Goal: Submit feedback/report problem

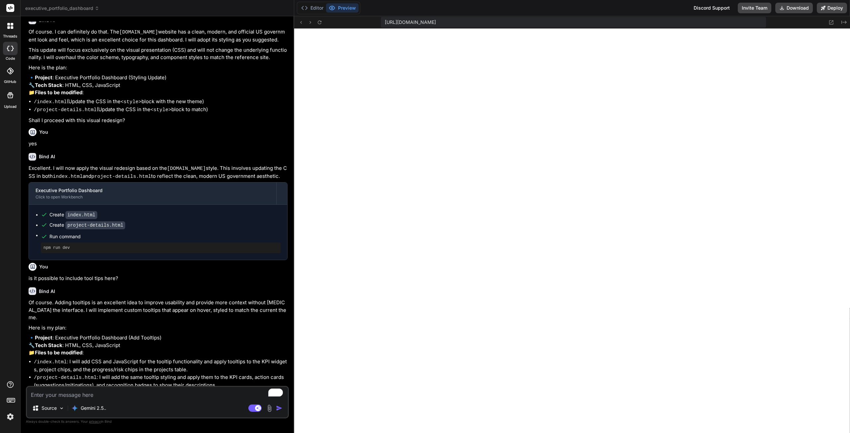
scroll to position [1220, 0]
type textarea "x"
click at [142, 391] on textarea "To enrich screen reader interactions, please activate Accessibility in Grammarl…" at bounding box center [157, 393] width 261 height 12
type textarea "y"
type textarea "x"
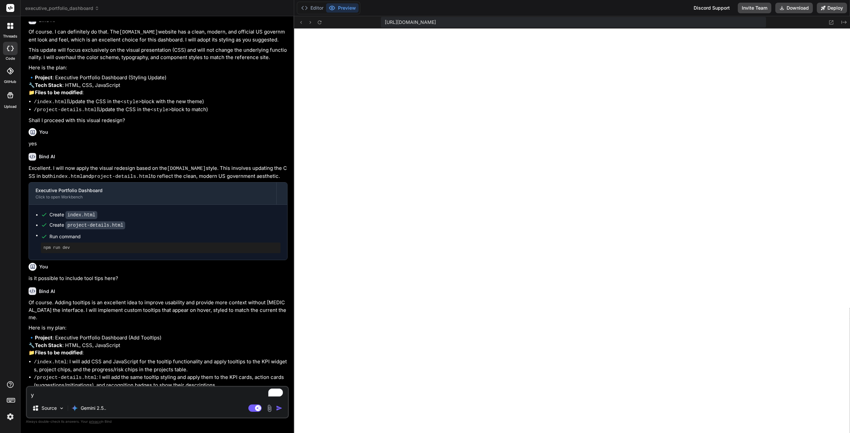
type textarea "ye"
type textarea "x"
type textarea "yes"
type textarea "x"
type textarea "yes"
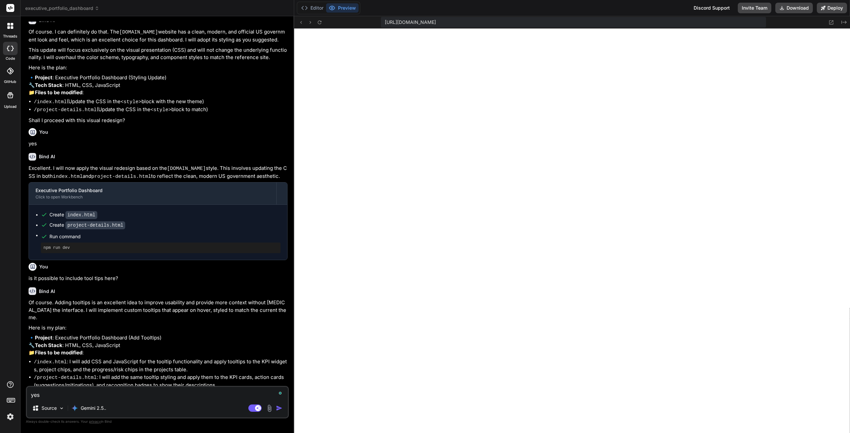
type textarea "x"
type textarea "yes p"
type textarea "x"
type textarea "yes pl"
type textarea "x"
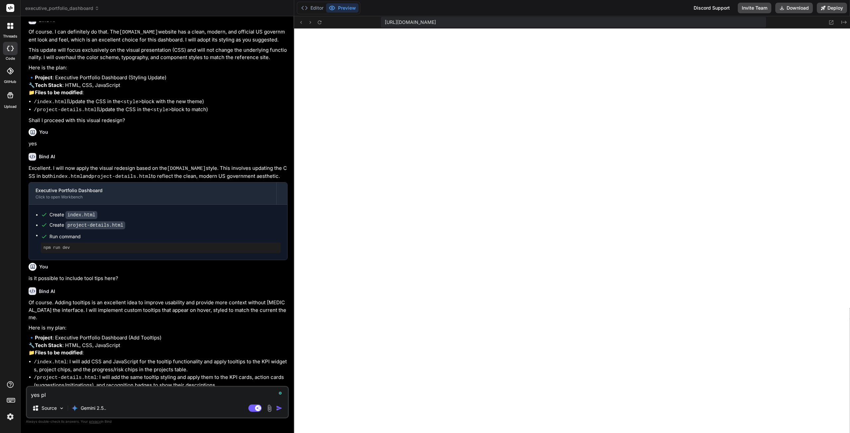
type textarea "yes ple"
type textarea "x"
type textarea "yes plea"
type textarea "x"
type textarea "yes pleas"
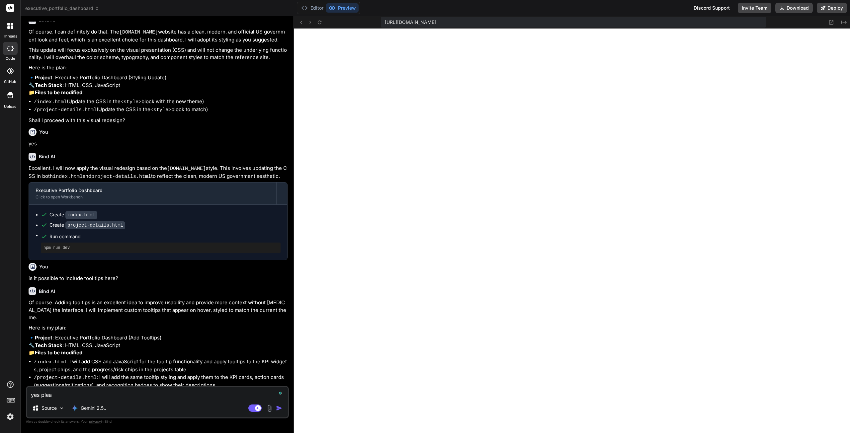
type textarea "x"
type textarea "yes please"
type textarea "x"
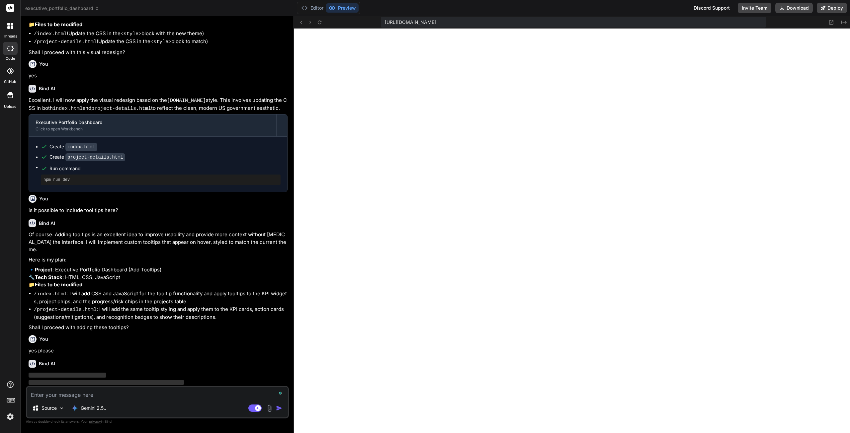
scroll to position [2015, 0]
type textarea "x"
type textarea "renderPortfolioPane(); renderProjectsPane(); bindNav(); attachTooltips(); // At…"
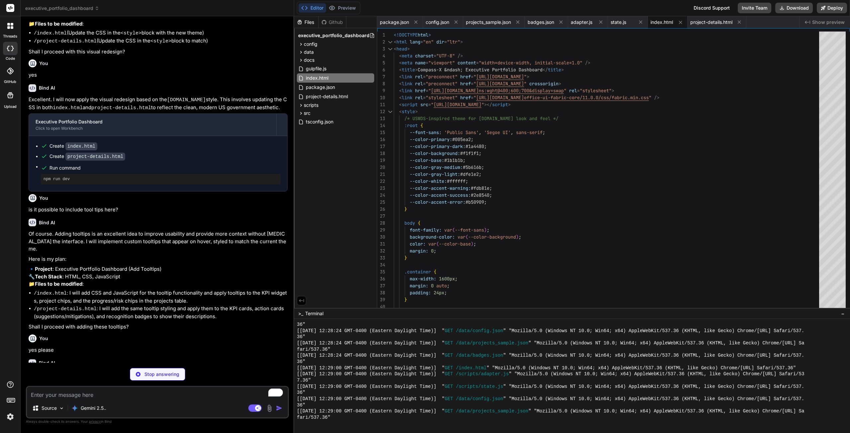
scroll to position [2087, 0]
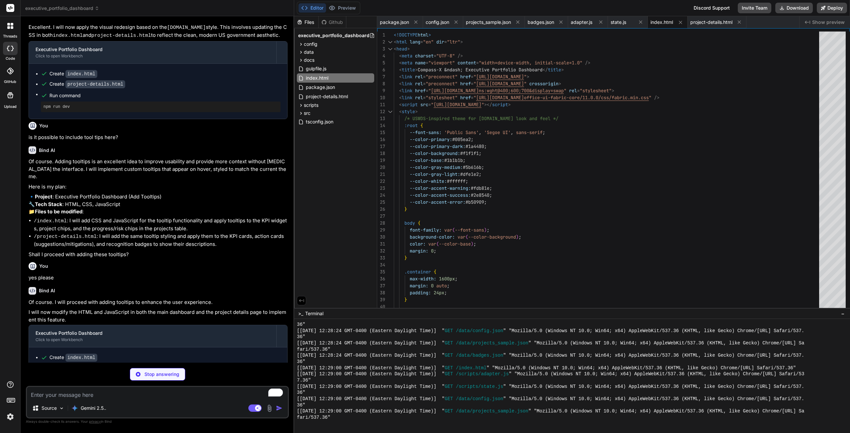
type textarea "x"
type textarea "render(); }); </script> </body> </html>"
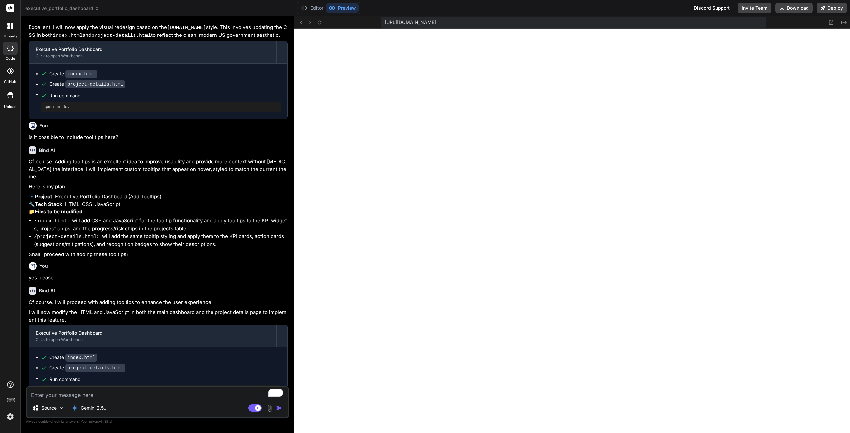
scroll to position [1889, 0]
click at [791, 4] on button "Download" at bounding box center [794, 8] width 38 height 11
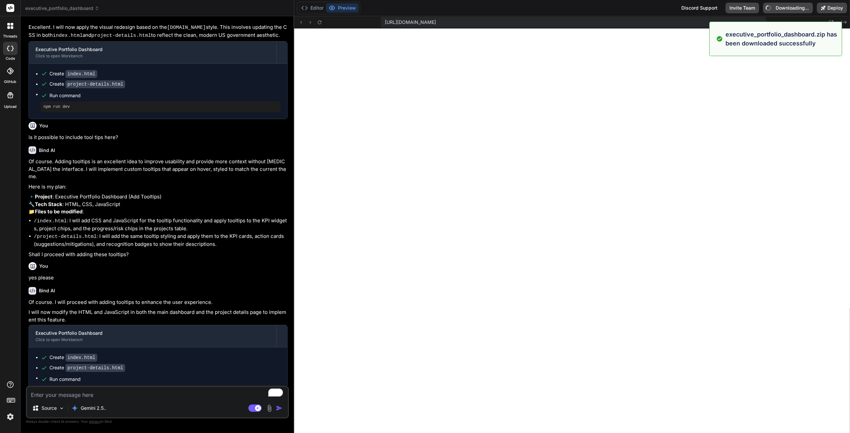
type textarea "x"
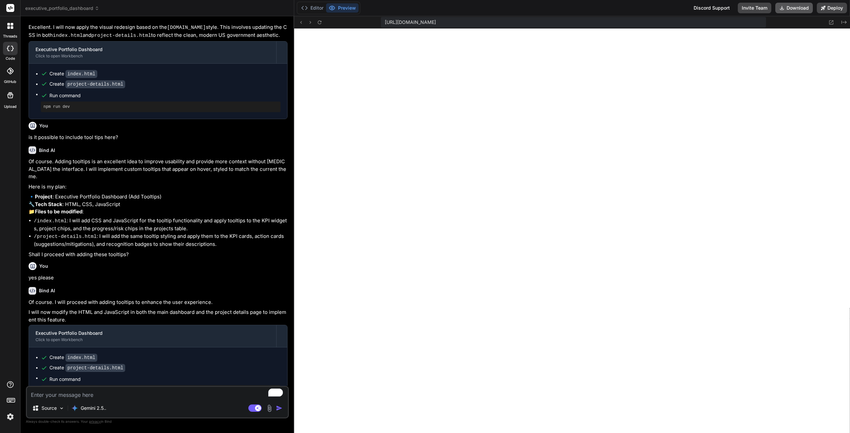
scroll to position [2088, 0]
click at [113, 394] on textarea "To enrich screen reader interactions, please activate Accessibility in Grammarl…" at bounding box center [157, 393] width 261 height 12
type textarea "Could we revert this to the original styling"
type textarea "x"
type textarea "Could we revert this to the original styling?"
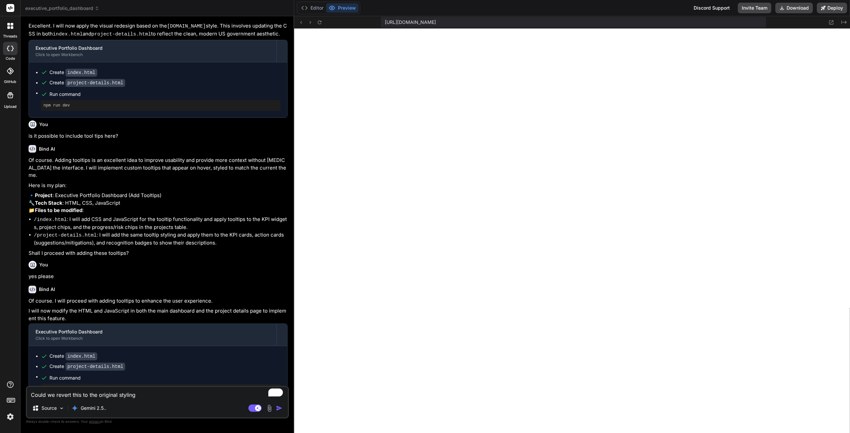
type textarea "x"
type textarea "Could we revert this to the original styling?"
click at [279, 408] on img "button" at bounding box center [279, 408] width 7 height 7
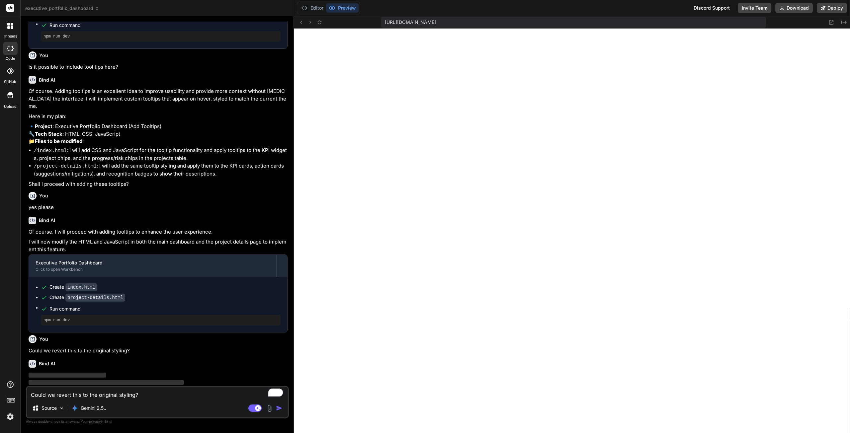
scroll to position [2157, 0]
type textarea "x"
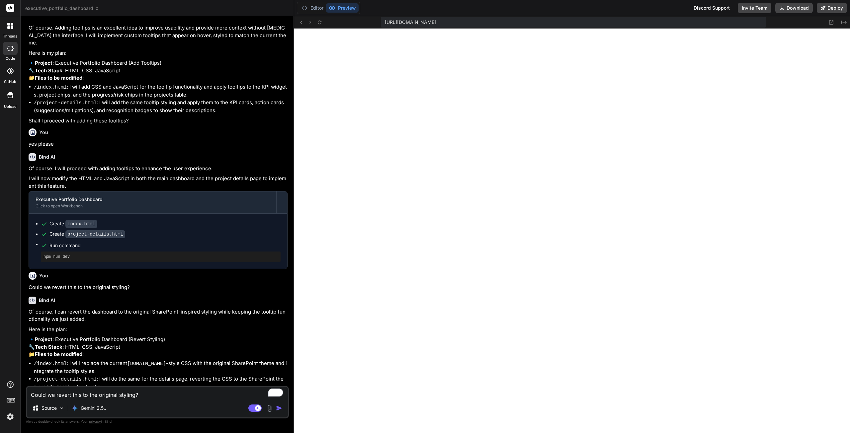
click at [133, 396] on textarea "Could we revert this to the original styling?" at bounding box center [157, 393] width 261 height 12
type textarea "y"
type textarea "x"
type textarea "ye"
type textarea "x"
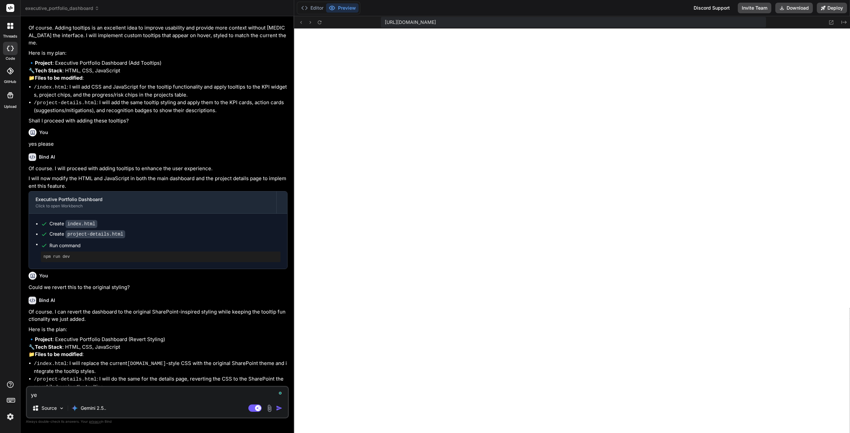
type textarea "yes"
type textarea "x"
type textarea "yes"
type textarea "x"
type textarea "yes p"
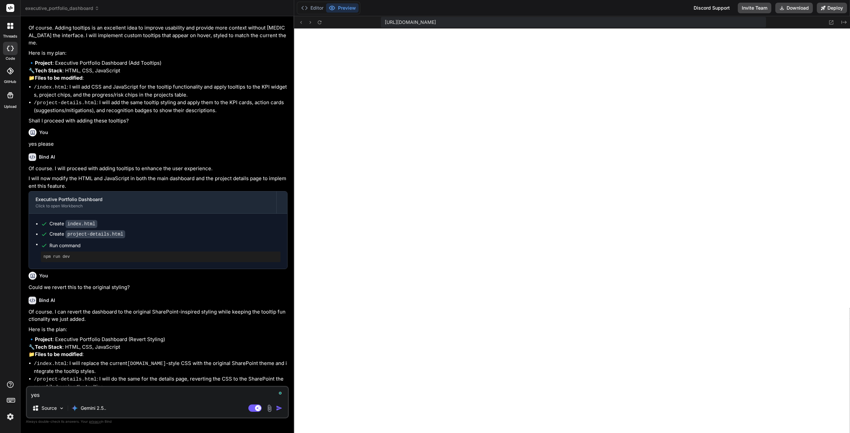
type textarea "x"
type textarea "yes pl"
type textarea "x"
type textarea "yes ple"
type textarea "x"
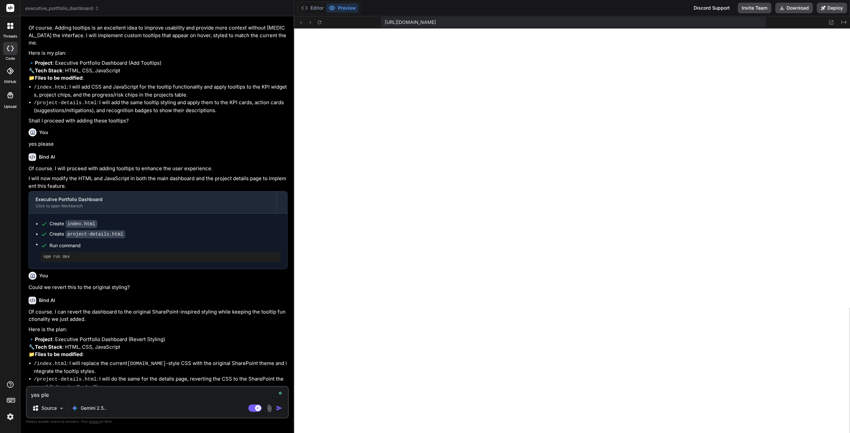
type textarea "yes plea"
type textarea "x"
type textarea "yes pleas"
type textarea "x"
type textarea "yes please"
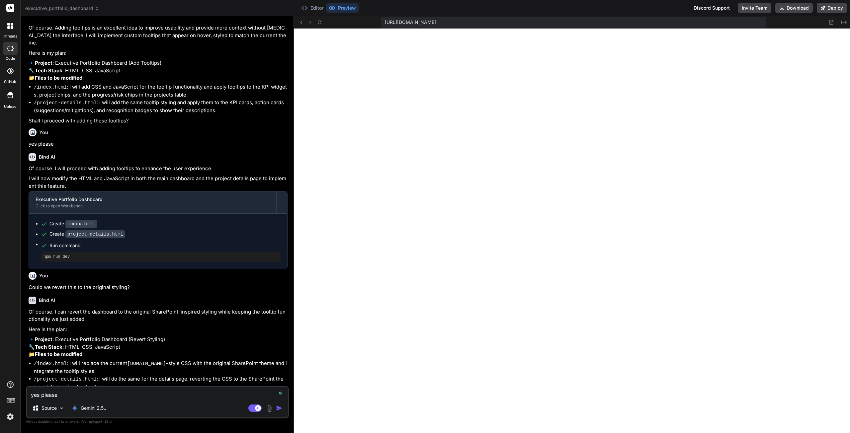
type textarea "x"
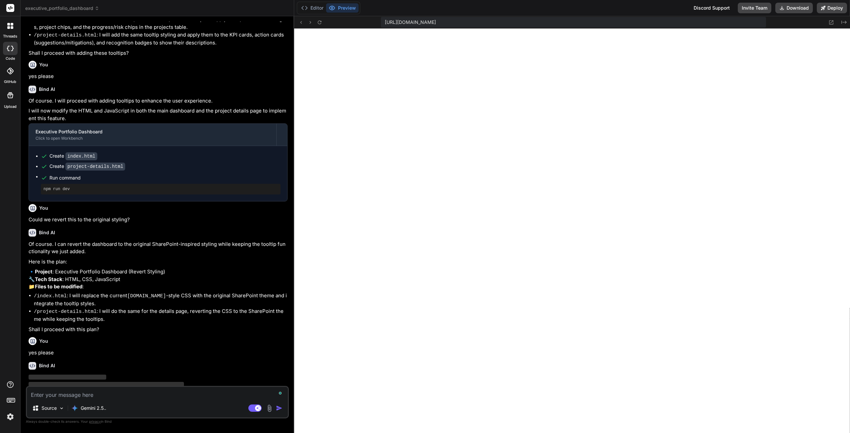
scroll to position [2289, 0]
type textarea "x"
type textarea "}); </script> </body> </html>"
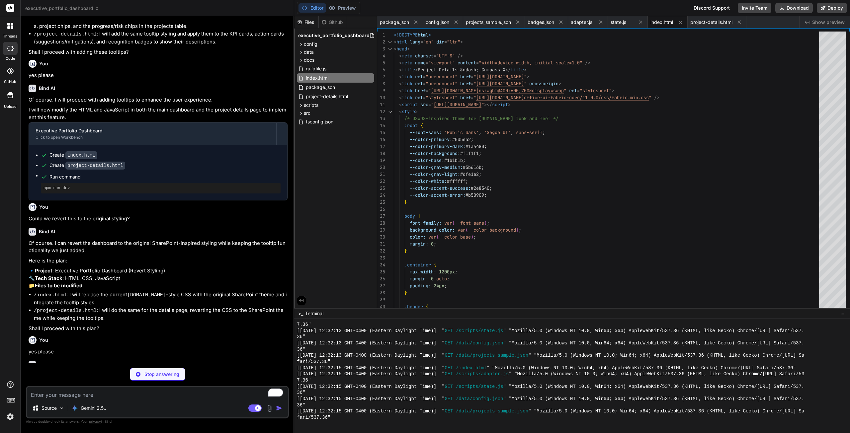
type textarea "x"
type textarea "</html>"
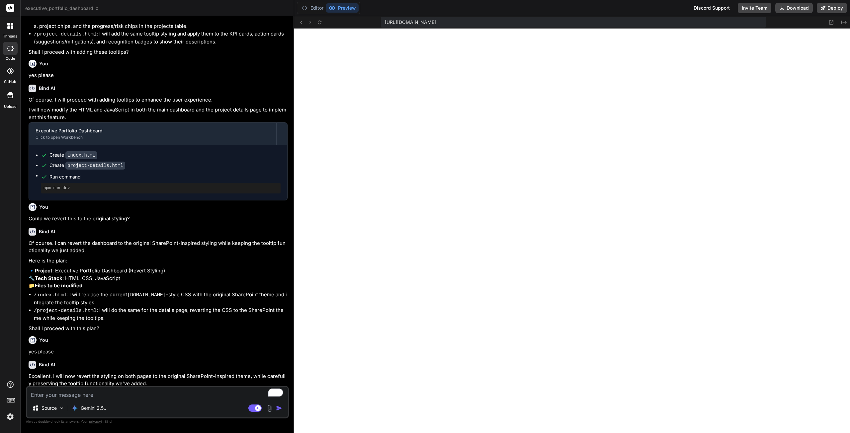
type textarea "x"
